Goal: Task Accomplishment & Management: Understand process/instructions

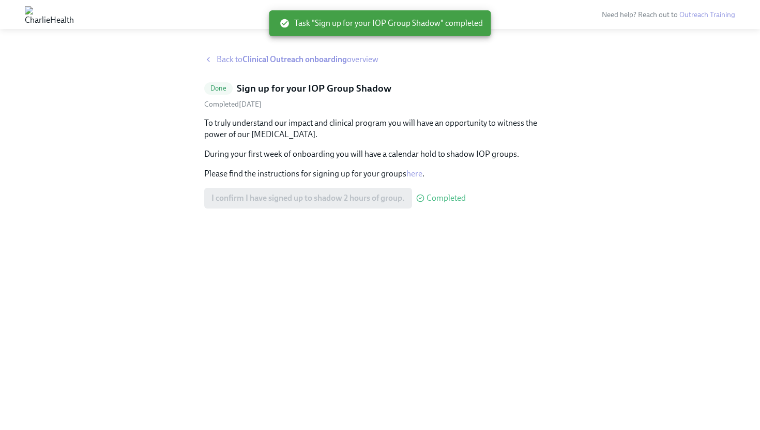
click at [226, 57] on span "Back to Clinical Outreach onboarding overview" at bounding box center [298, 59] width 162 height 11
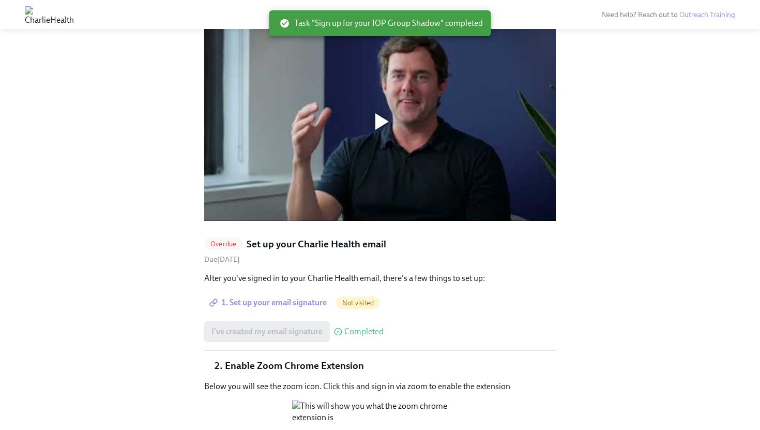
scroll to position [824, 0]
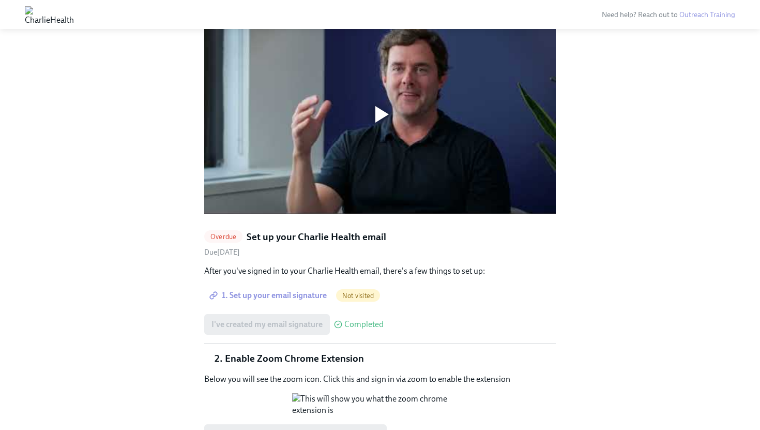
click at [300, 290] on span "1. Set up your email signature" at bounding box center [268, 295] width 115 height 10
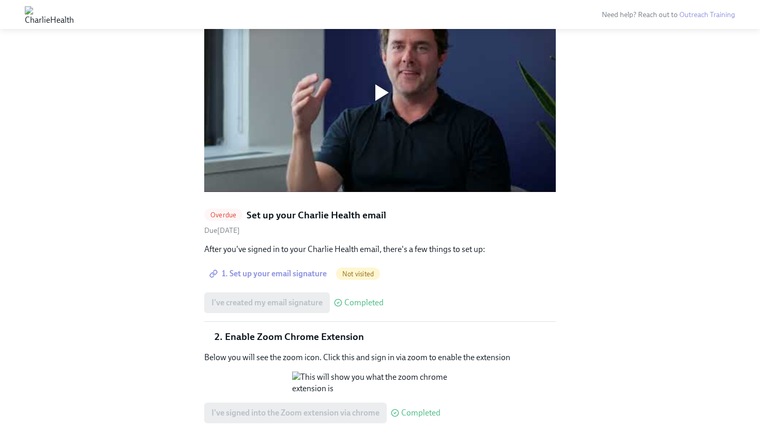
scroll to position [843, 0]
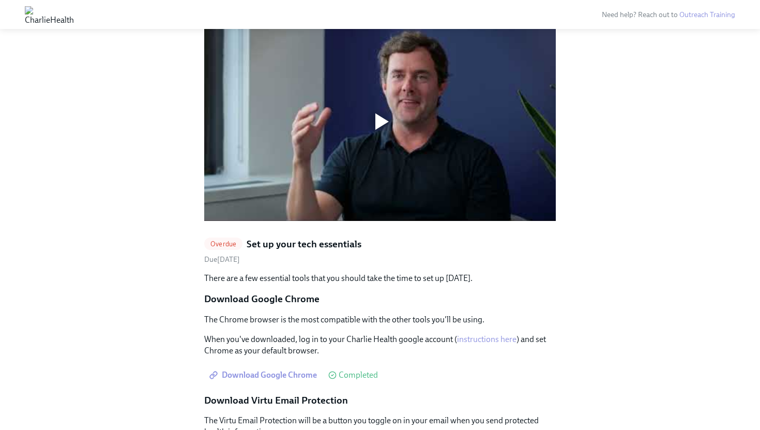
scroll to position [806, 0]
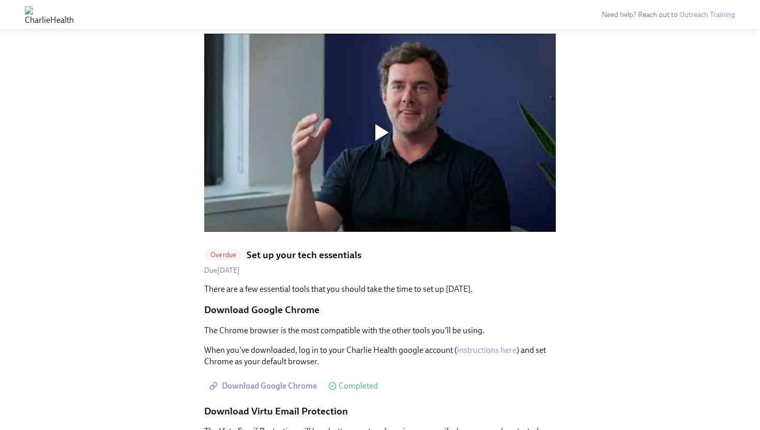
click at [389, 116] on div at bounding box center [379, 132] width 33 height 33
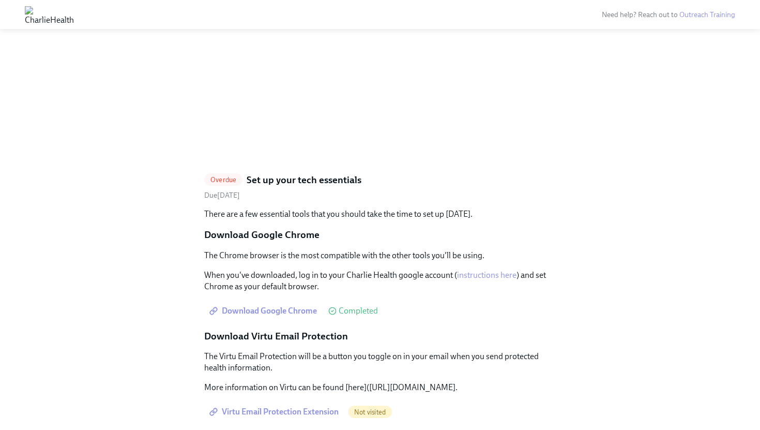
scroll to position [872, 0]
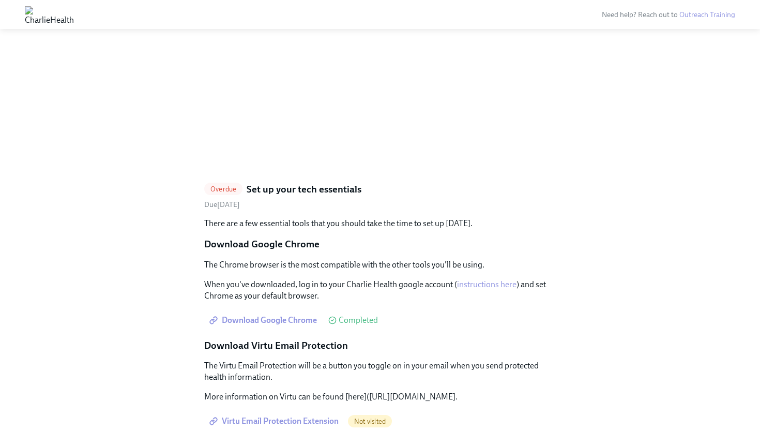
click at [217, 185] on span "Overdue" at bounding box center [223, 189] width 38 height 8
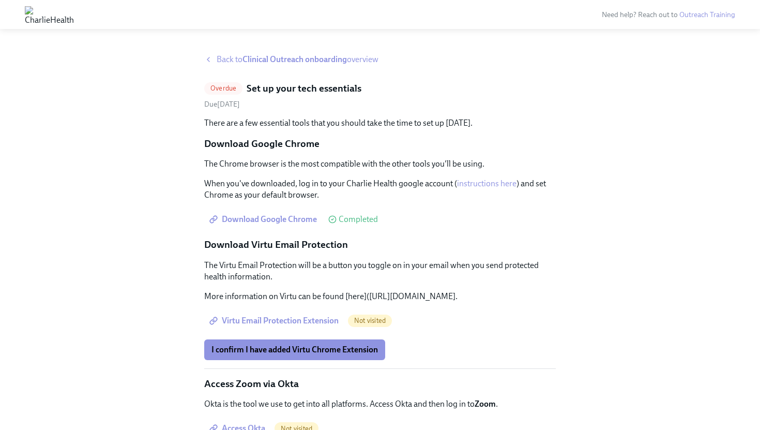
click at [235, 88] on span "Overdue" at bounding box center [223, 88] width 38 height 8
click at [259, 85] on h5 "Set up your tech essentials" at bounding box center [304, 88] width 115 height 13
click at [233, 92] on span "Overdue" at bounding box center [223, 88] width 38 height 8
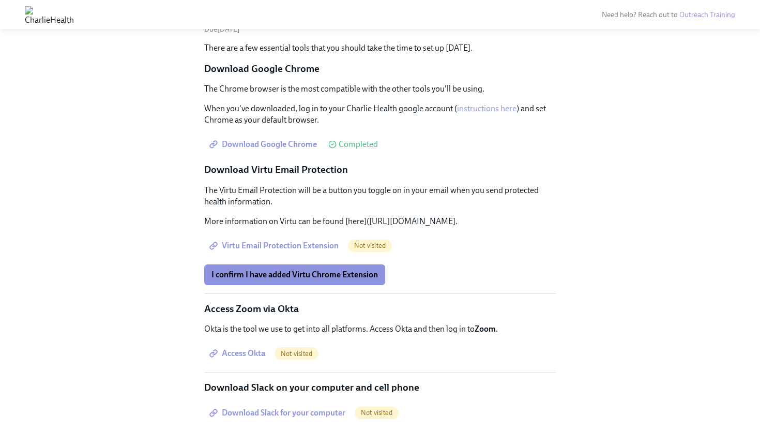
scroll to position [75, 0]
click at [308, 250] on span "Virtu Email Protection Extension" at bounding box center [274, 245] width 127 height 10
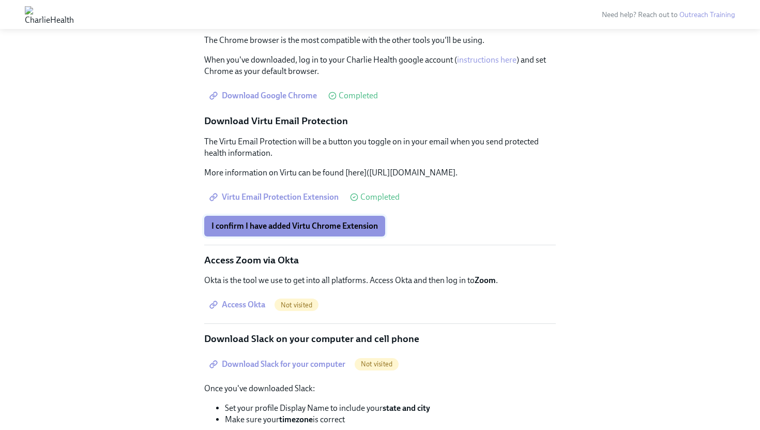
scroll to position [95, 0]
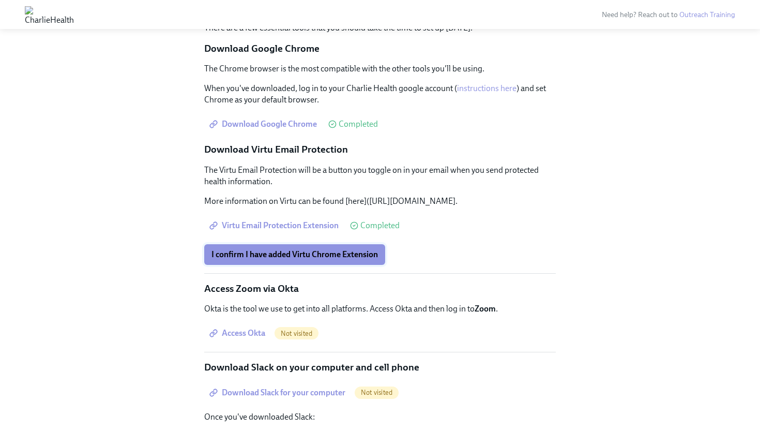
click at [323, 259] on span "I confirm I have added Virtu Chrome Extension" at bounding box center [294, 254] width 166 height 10
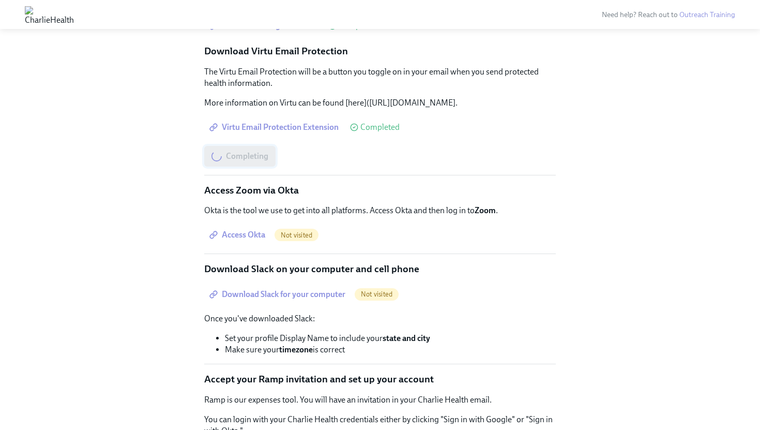
scroll to position [225, 0]
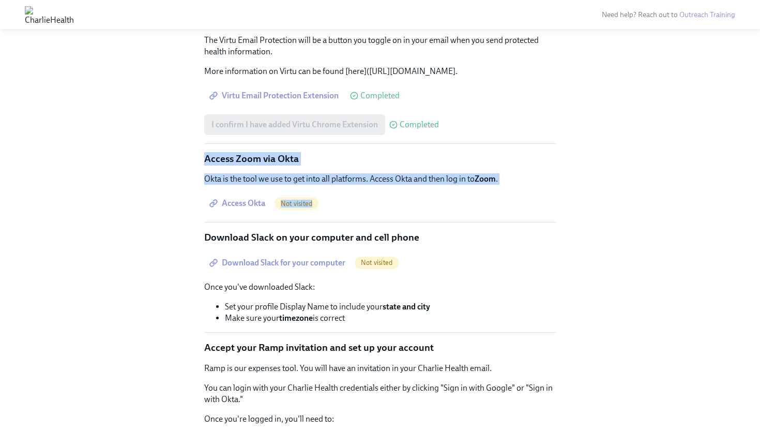
drag, startPoint x: 333, startPoint y: 222, endPoint x: 192, endPoint y: 174, distance: 149.2
click at [192, 174] on div "Back to Clinical Outreach onboarding overview Overdue Set up your tech essentia…" at bounding box center [380, 196] width 727 height 734
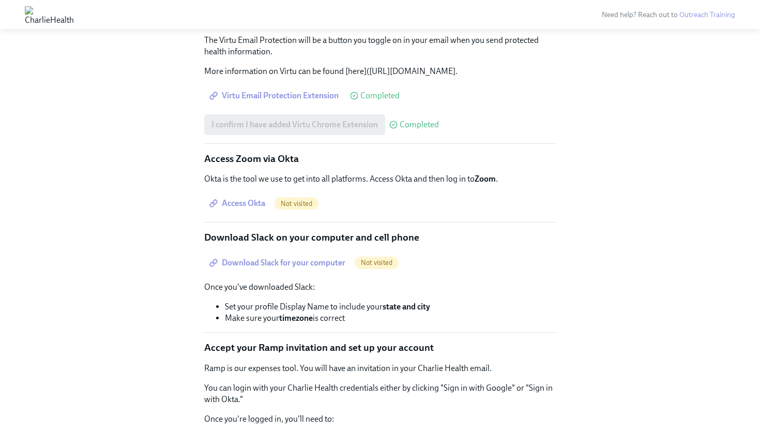
click at [408, 236] on div "There are a few essential tools that you should take the time to set up today. …" at bounding box center [379, 215] width 351 height 646
click at [255, 208] on span "Access Okta" at bounding box center [238, 203] width 54 height 10
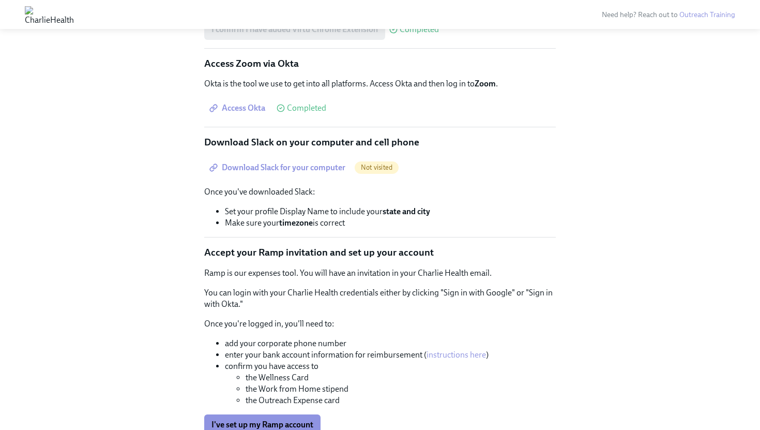
scroll to position [321, 0]
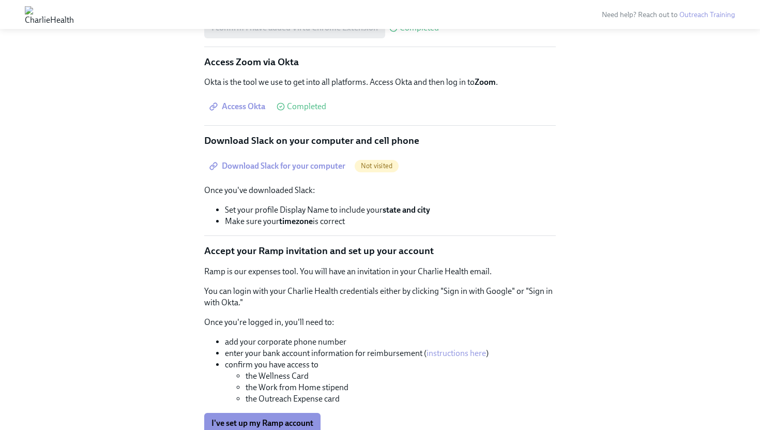
click at [323, 171] on span "Download Slack for your computer" at bounding box center [278, 166] width 134 height 10
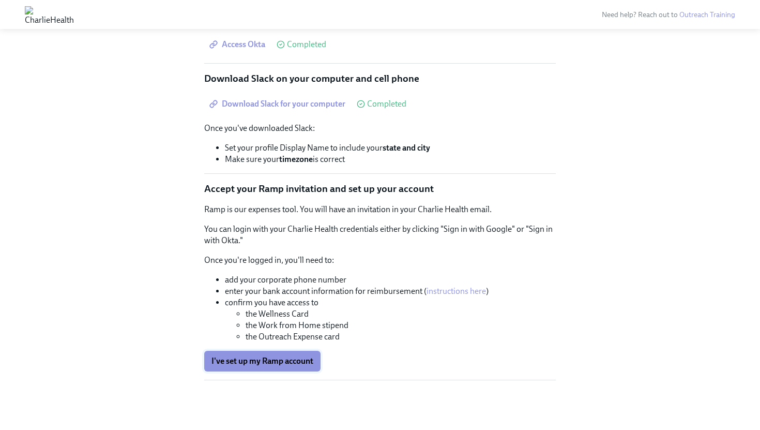
click at [278, 365] on span "I've set up my Ramp account" at bounding box center [262, 361] width 102 height 10
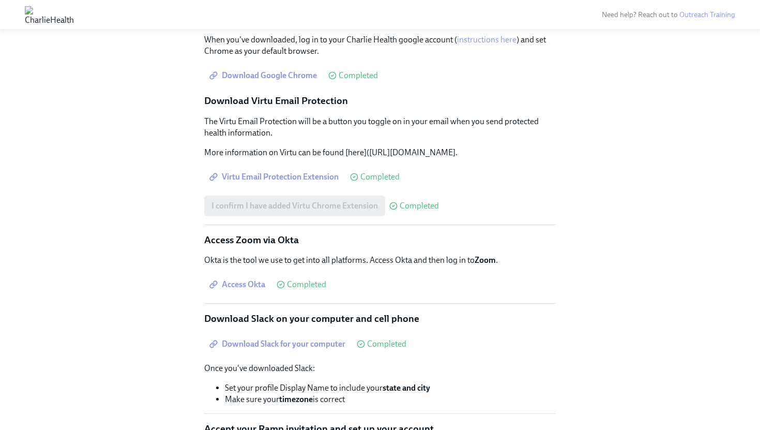
scroll to position [0, 0]
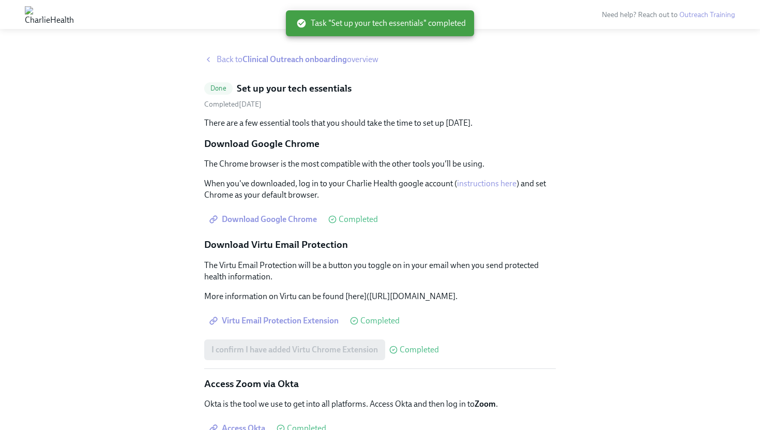
click at [233, 63] on span "Back to Clinical Outreach onboarding overview" at bounding box center [298, 59] width 162 height 11
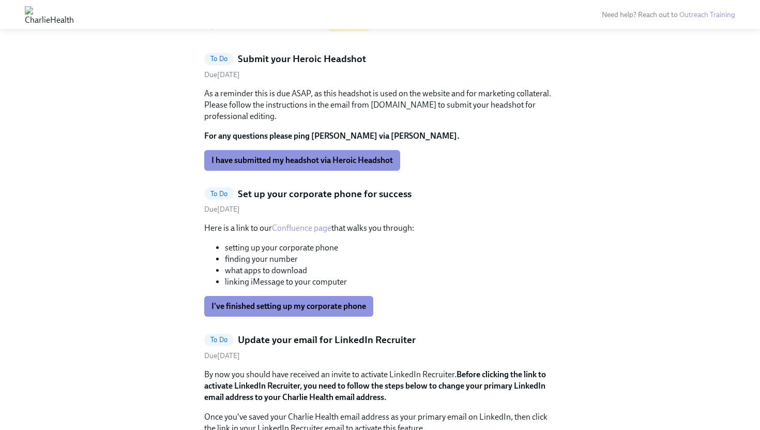
scroll to position [1342, 0]
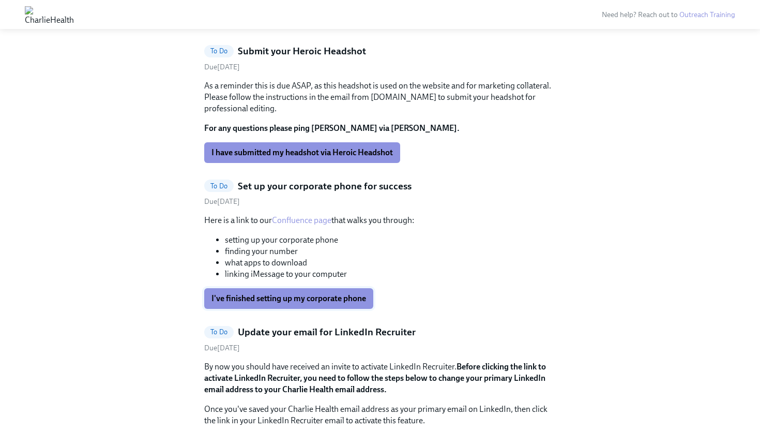
click at [308, 293] on span "I've finished setting up my corporate phone" at bounding box center [288, 298] width 155 height 10
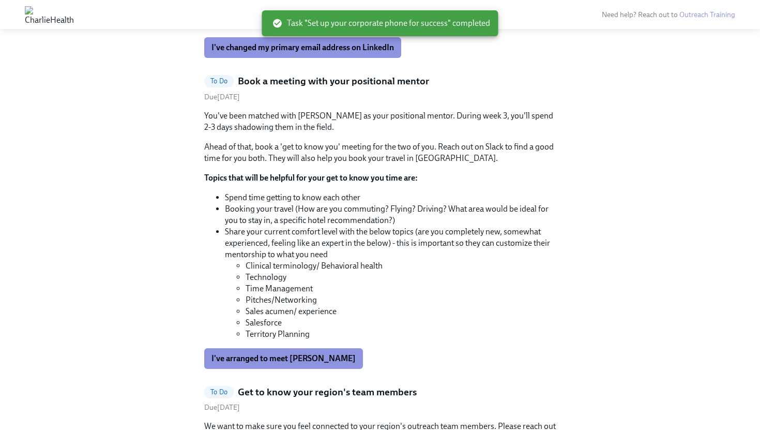
scroll to position [1660, 0]
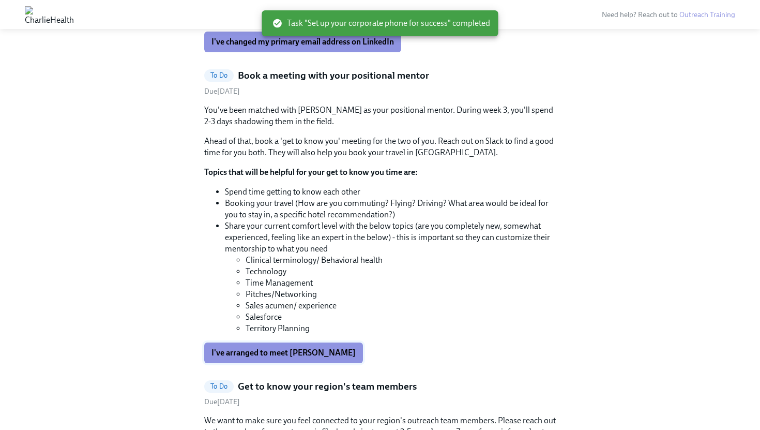
click at [307, 347] on span "I've arranged to meet [PERSON_NAME]" at bounding box center [283, 352] width 144 height 10
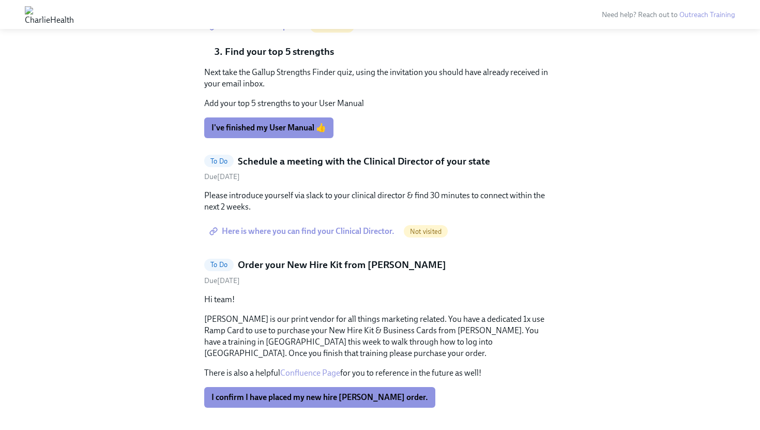
scroll to position [2040, 0]
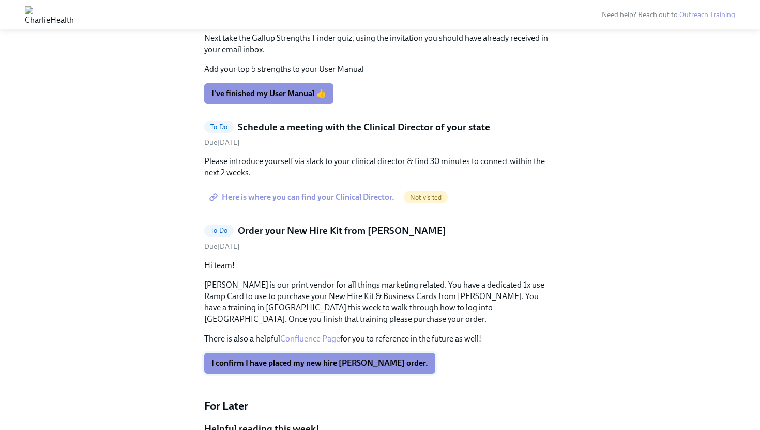
click at [323, 358] on span "I confirm I have placed my new hire [PERSON_NAME] order." at bounding box center [319, 363] width 217 height 10
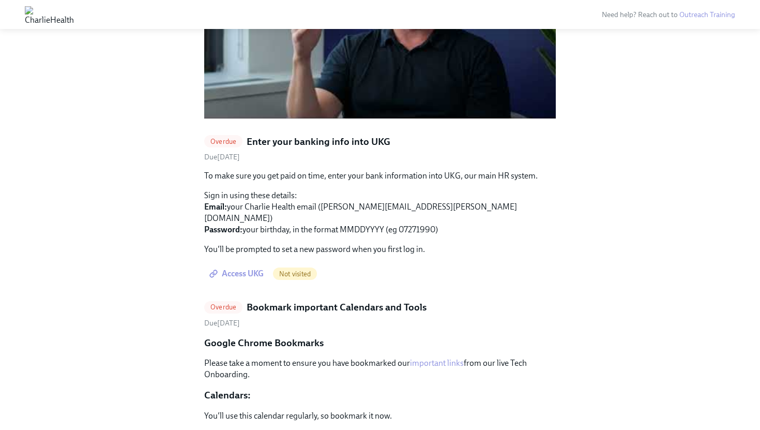
scroll to position [910, 0]
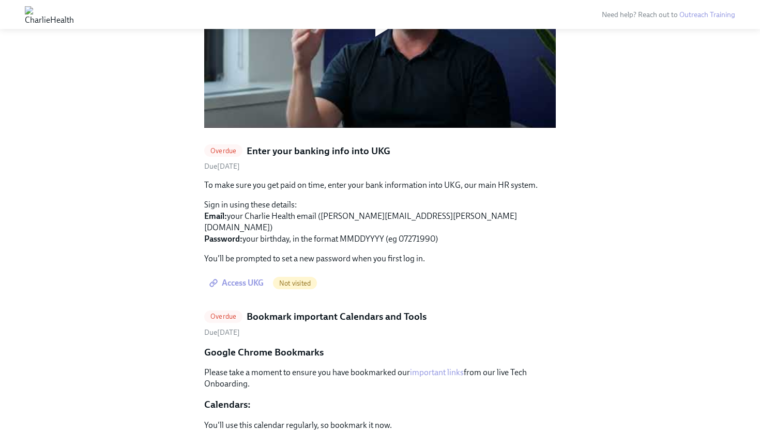
click at [254, 278] on span "Access UKG" at bounding box center [237, 283] width 52 height 10
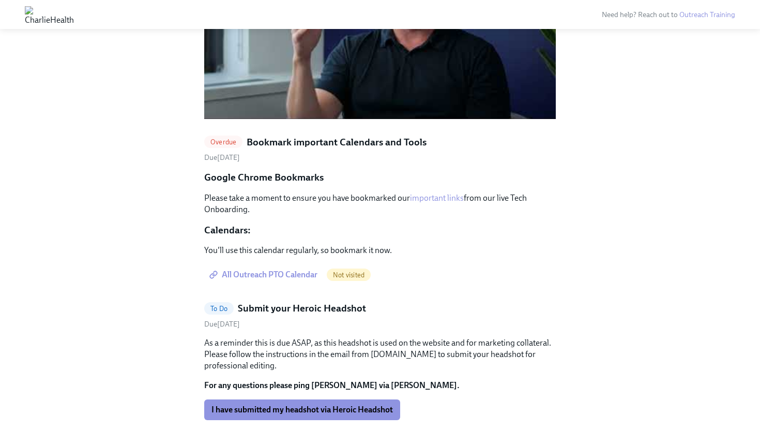
scroll to position [921, 0]
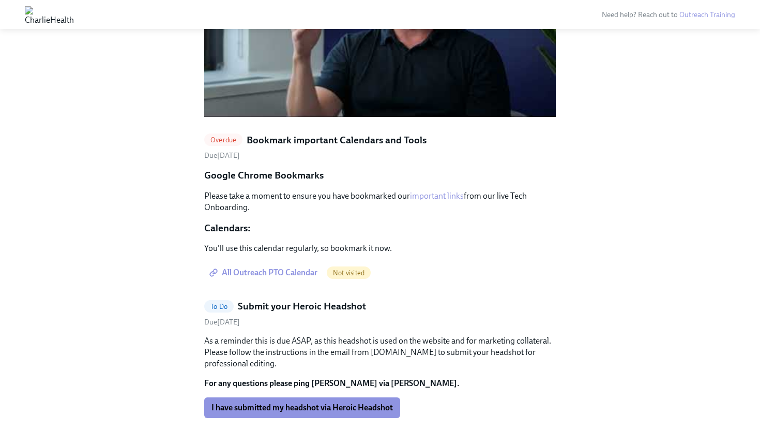
click at [302, 267] on span "All Outreach PTO Calendar" at bounding box center [264, 272] width 106 height 10
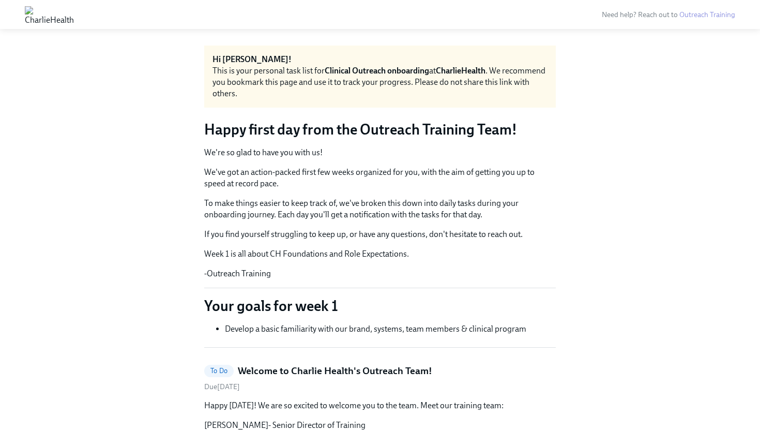
scroll to position [0, 0]
